Goal: Transaction & Acquisition: Purchase product/service

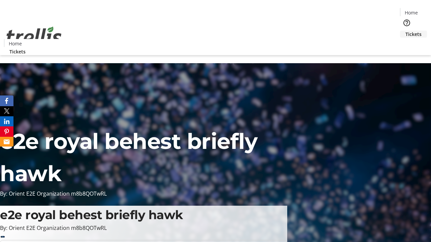
click at [405, 31] on span "Tickets" at bounding box center [413, 34] width 16 height 7
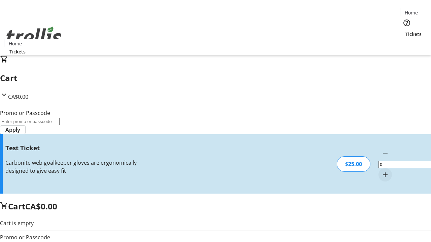
click at [381, 171] on mat-icon "Increment by one" at bounding box center [385, 175] width 8 height 8
type input "1"
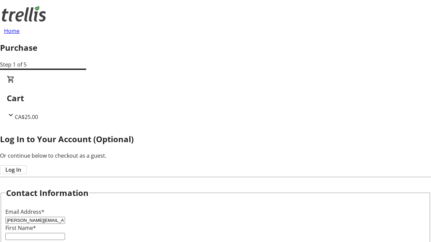
type input "[PERSON_NAME][EMAIL_ADDRESS][DOMAIN_NAME]"
type input "[PERSON_NAME]"
type input "Hilll"
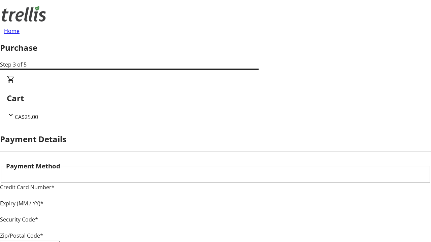
type input "V1Y 0C2"
